Goal: Obtain resource: Obtain resource

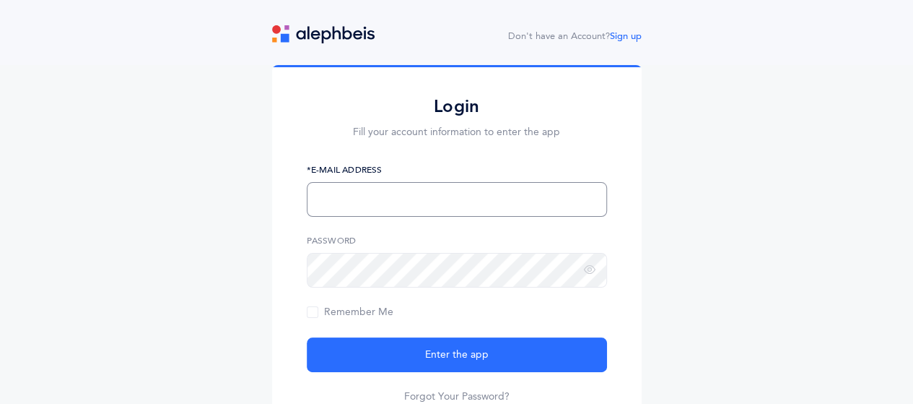
click at [364, 208] on input "text" at bounding box center [457, 199] width 300 height 35
type input "[EMAIL_ADDRESS][DOMAIN_NAME]"
click at [307, 337] on button "Enter the app" at bounding box center [457, 354] width 300 height 35
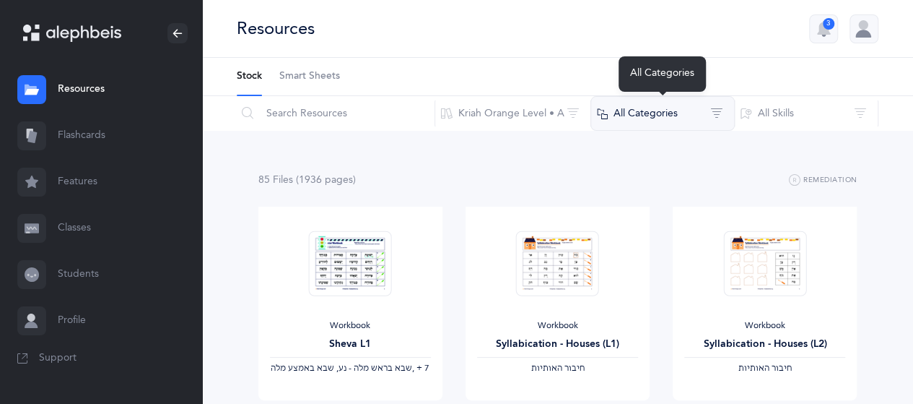
click at [658, 127] on button "All Categories" at bounding box center [663, 113] width 144 height 35
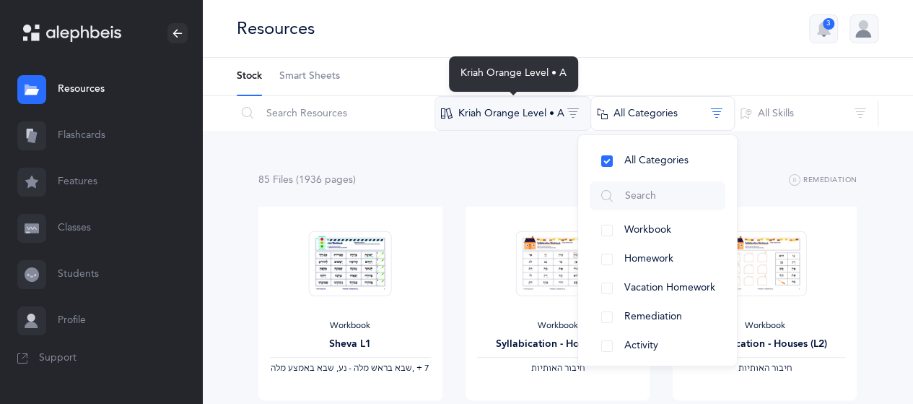
click at [517, 112] on button "Kriah Orange Level • A" at bounding box center [513, 113] width 157 height 35
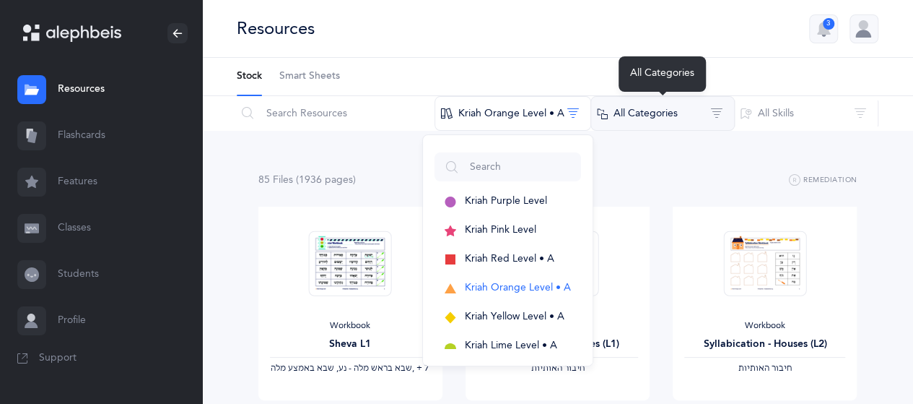
click at [641, 122] on button "All Categories" at bounding box center [663, 113] width 144 height 35
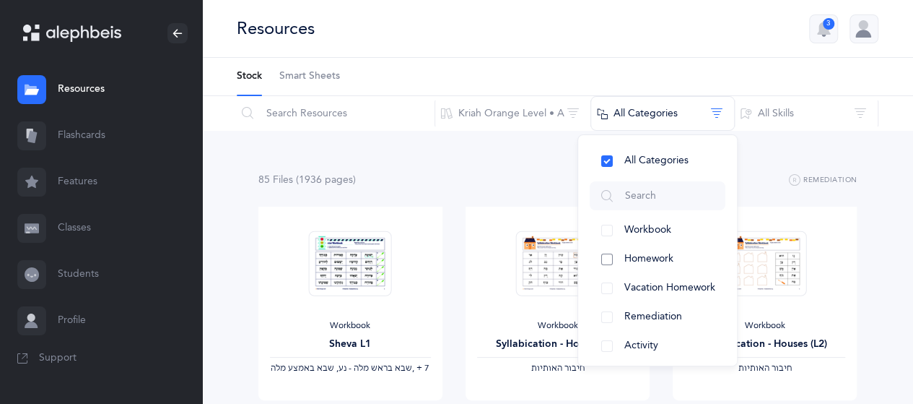
click at [617, 258] on button "Homework" at bounding box center [658, 259] width 136 height 29
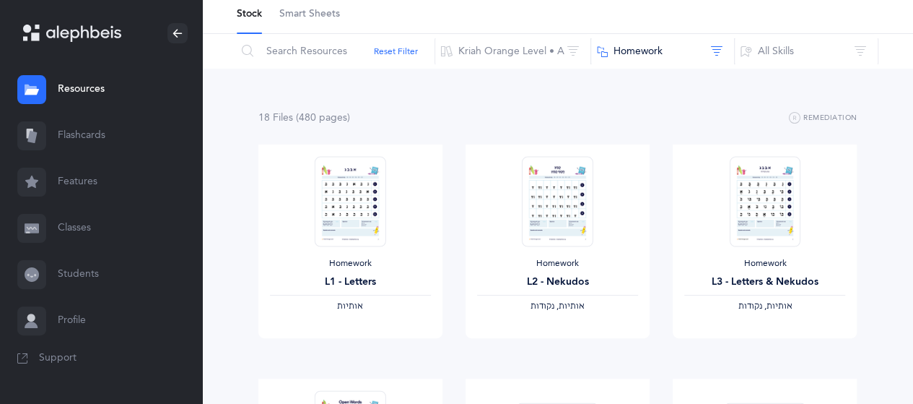
scroll to position [35, 0]
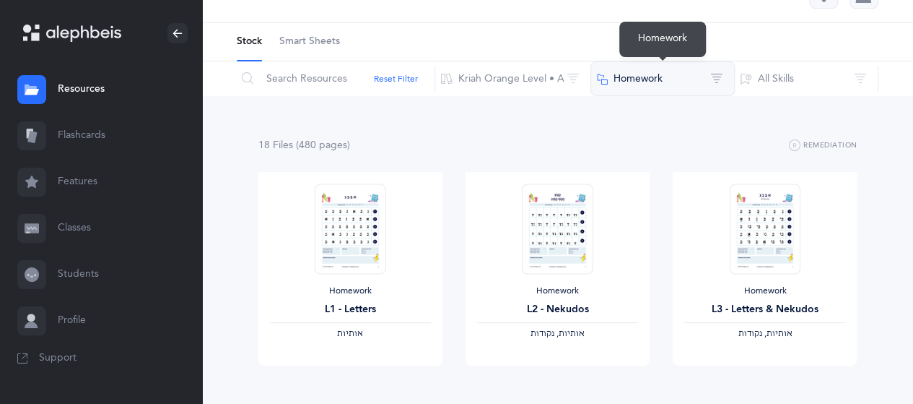
click at [619, 82] on button "Homework" at bounding box center [663, 78] width 144 height 35
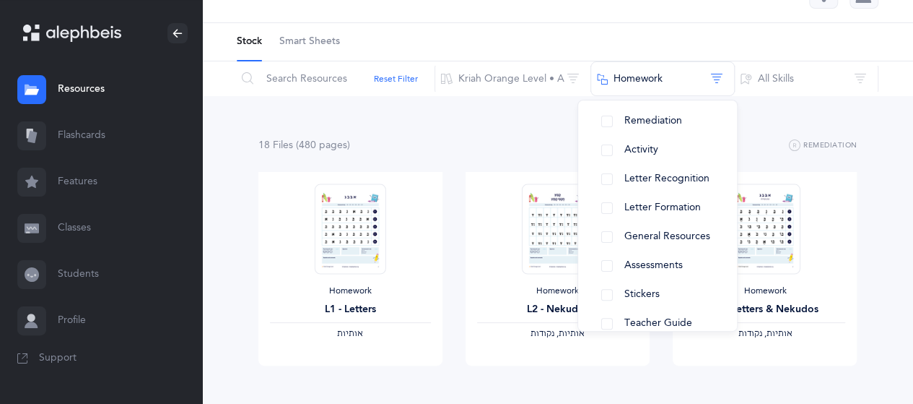
scroll to position [179, 0]
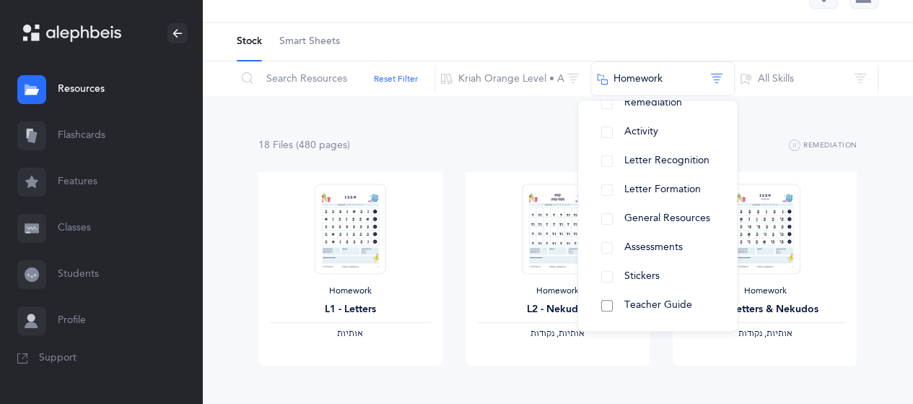
click at [648, 313] on button "Teacher Guide" at bounding box center [658, 305] width 136 height 29
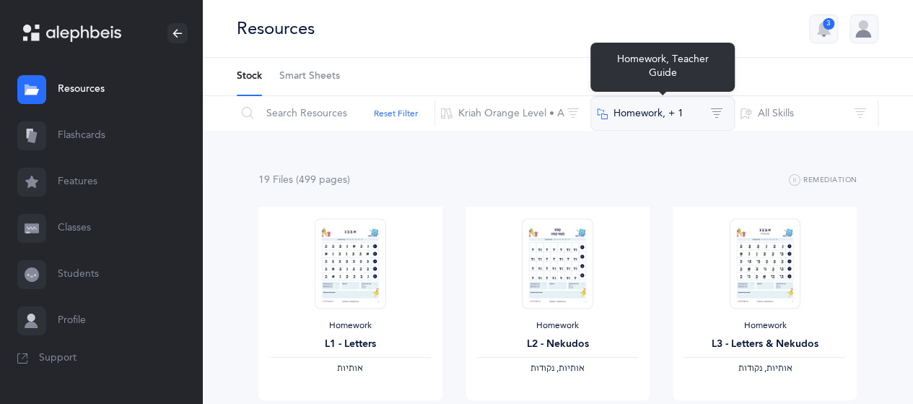
click at [645, 106] on button "Homework‪, + 1‬" at bounding box center [663, 113] width 144 height 35
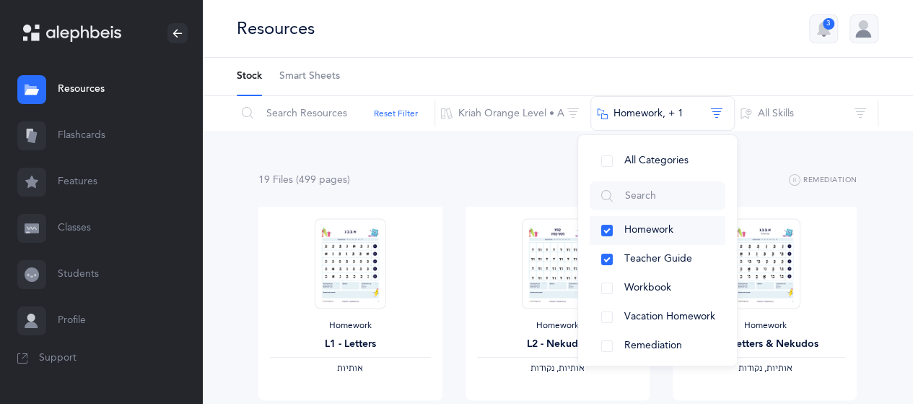
click at [604, 232] on button "Homework" at bounding box center [658, 230] width 136 height 29
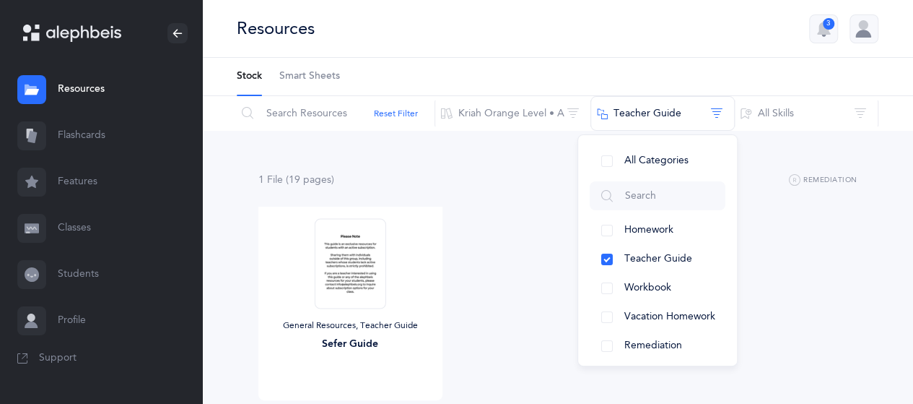
scroll to position [94, 0]
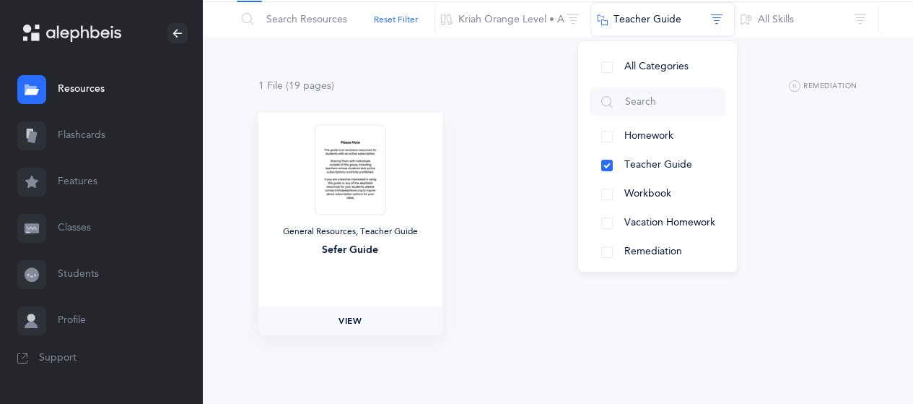
click at [351, 321] on span "View" at bounding box center [350, 320] width 23 height 13
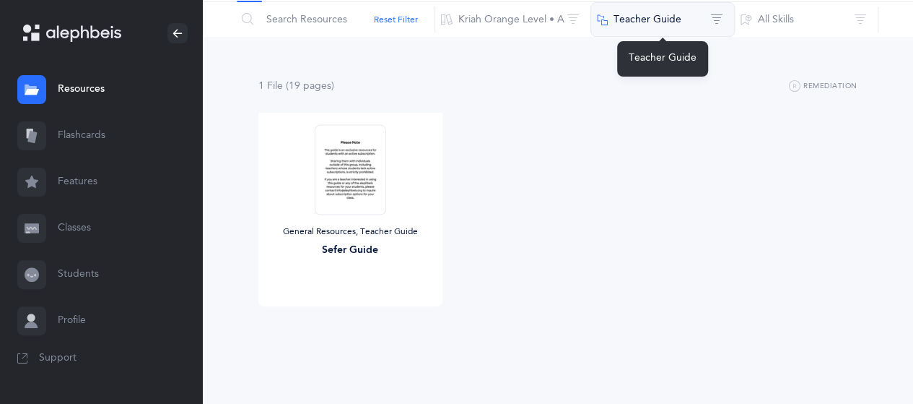
click at [643, 18] on button "Teacher Guide" at bounding box center [663, 19] width 144 height 35
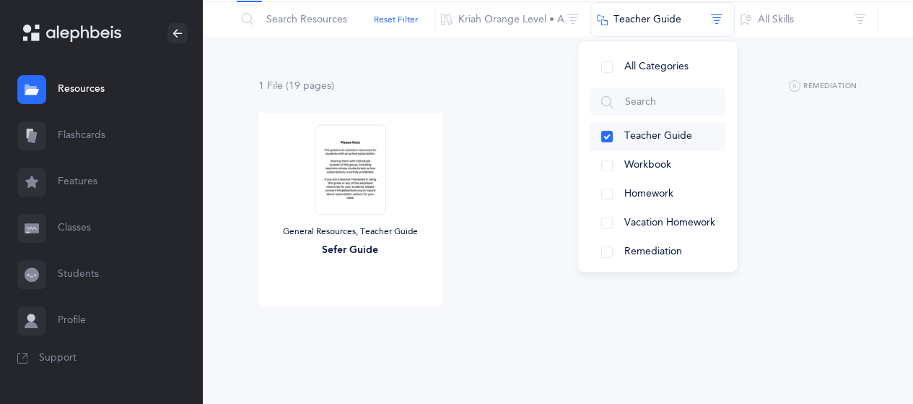
click at [609, 132] on button "Teacher Guide" at bounding box center [658, 136] width 136 height 29
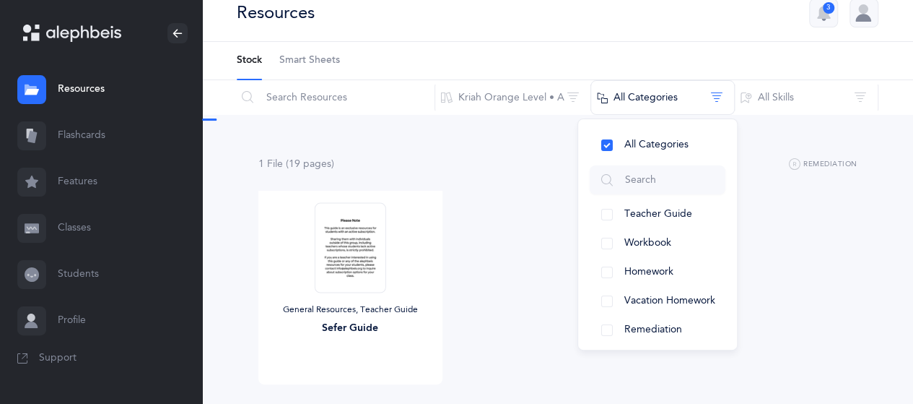
scroll to position [0, 0]
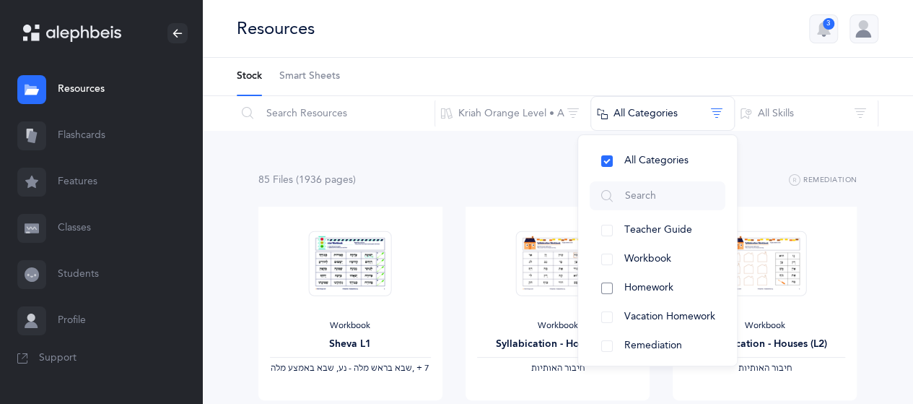
click at [619, 280] on button "Homework" at bounding box center [658, 288] width 136 height 29
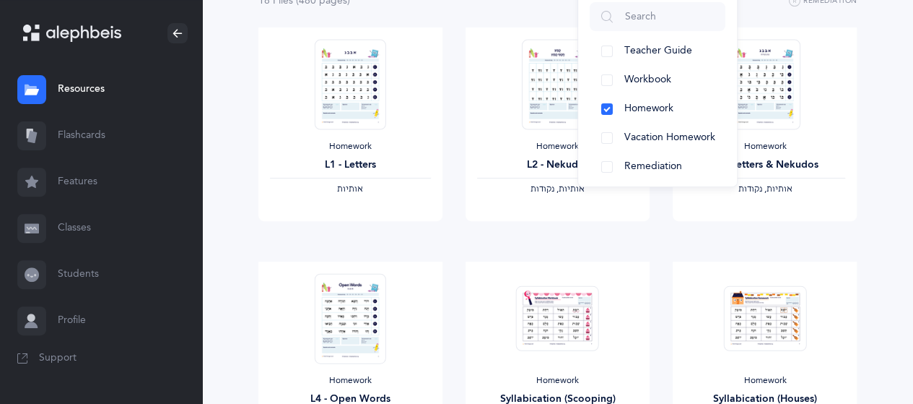
scroll to position [205, 0]
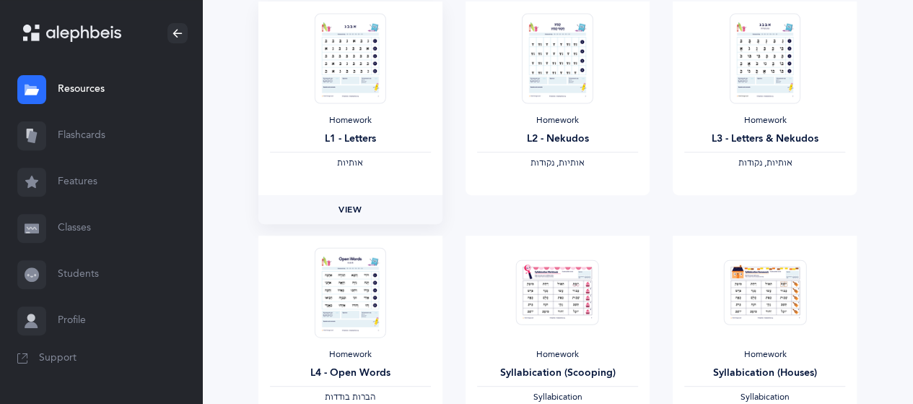
click at [346, 201] on link "View" at bounding box center [350, 209] width 184 height 29
